Goal: Browse casually

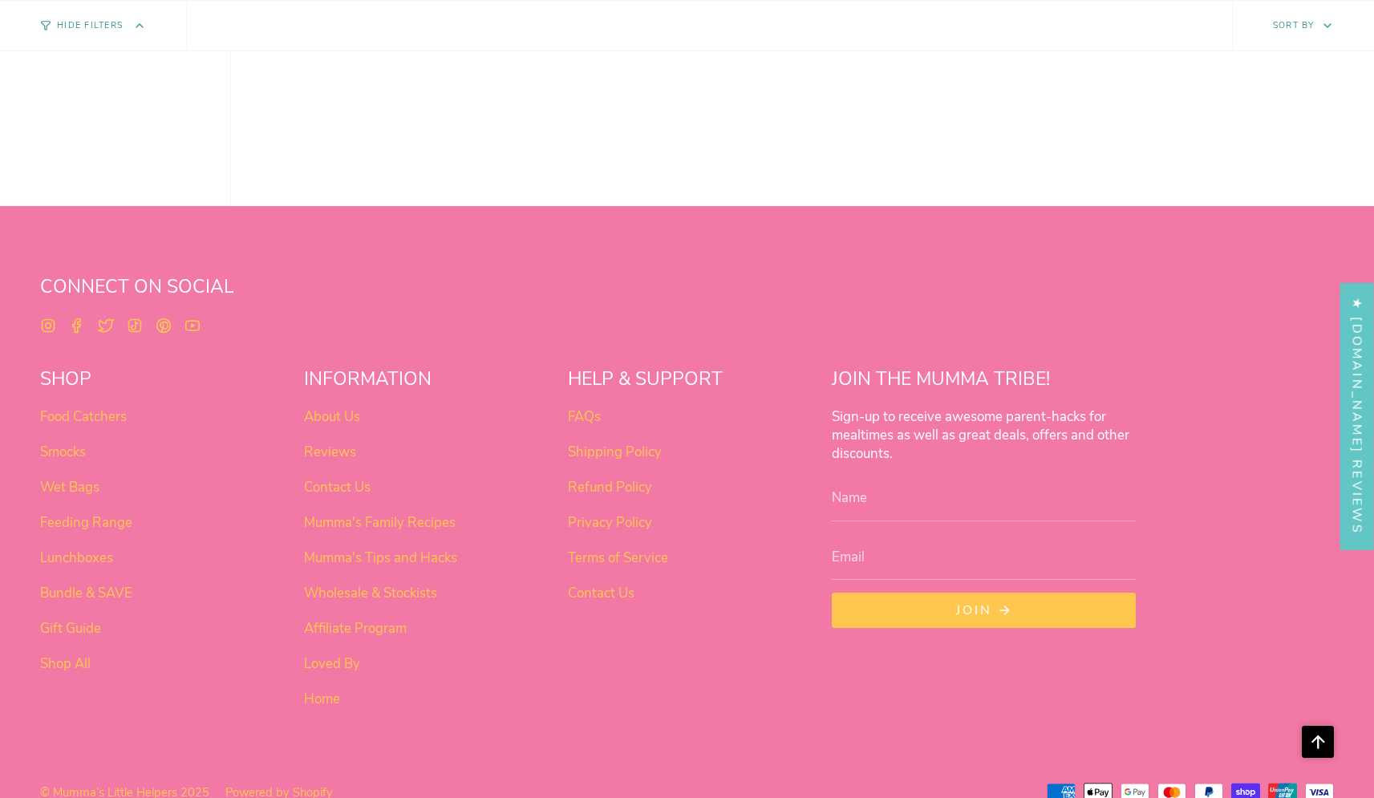
scroll to position [1330, 0]
